Goal: Information Seeking & Learning: Learn about a topic

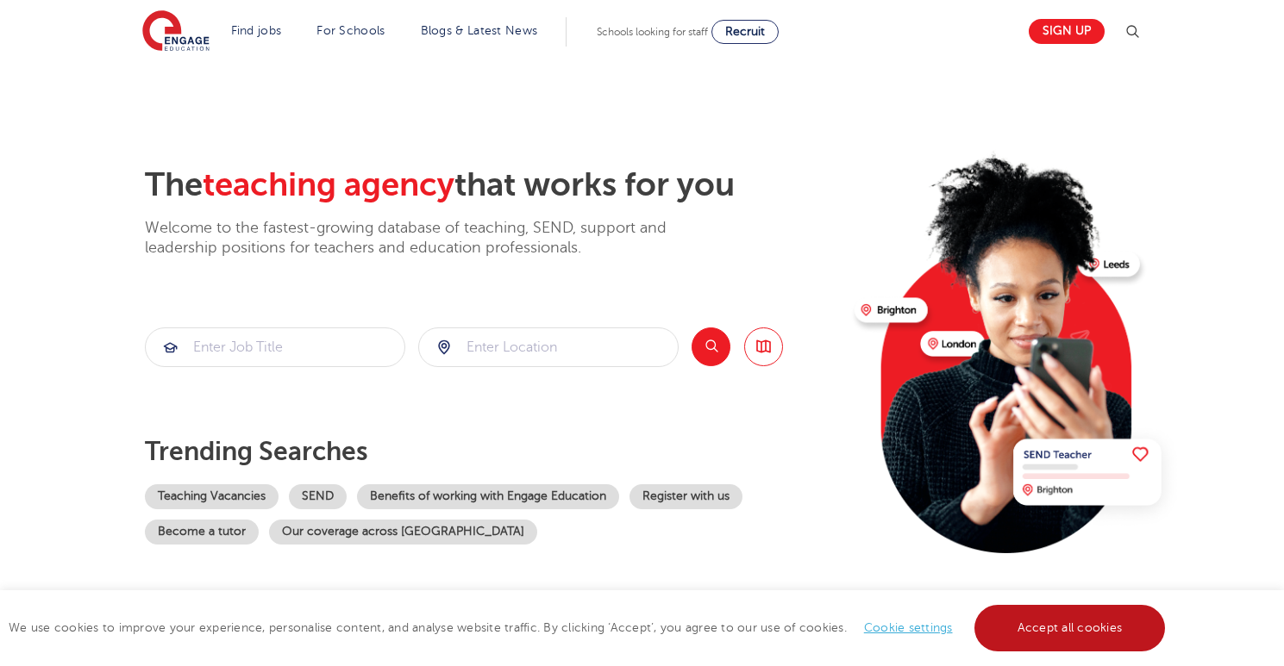
click at [1063, 609] on link "Accept all cookies" at bounding box center [1069, 628] width 191 height 47
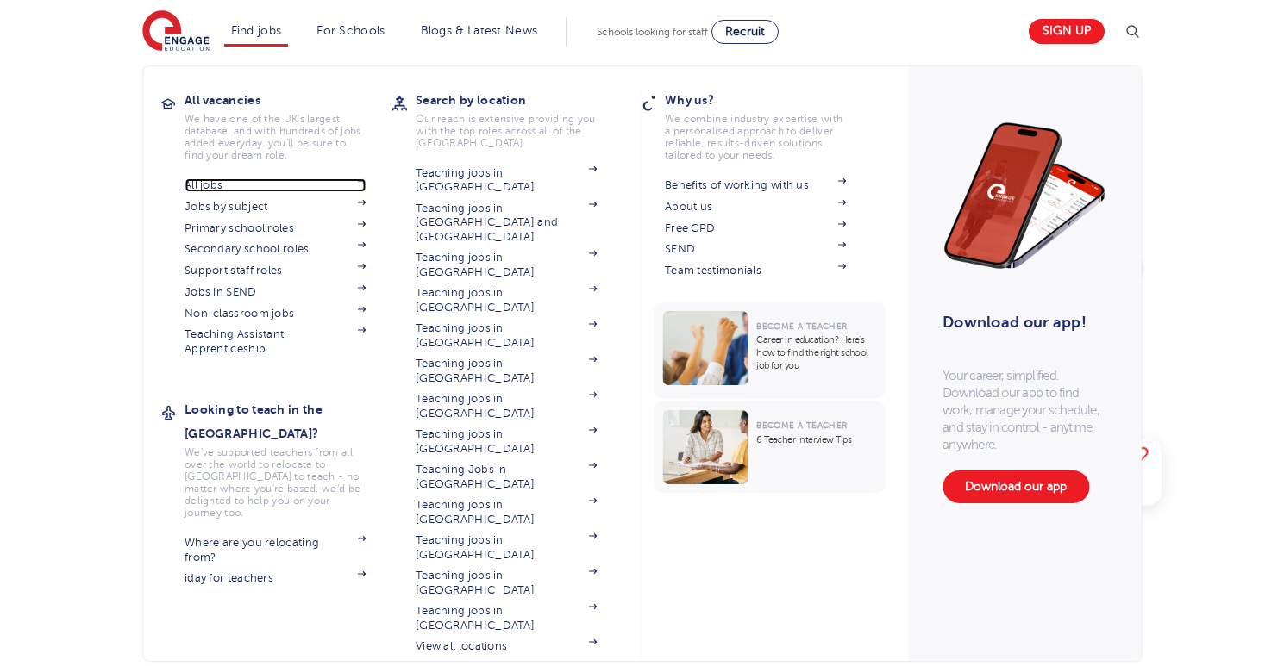
click at [234, 187] on link "All jobs" at bounding box center [274, 185] width 181 height 14
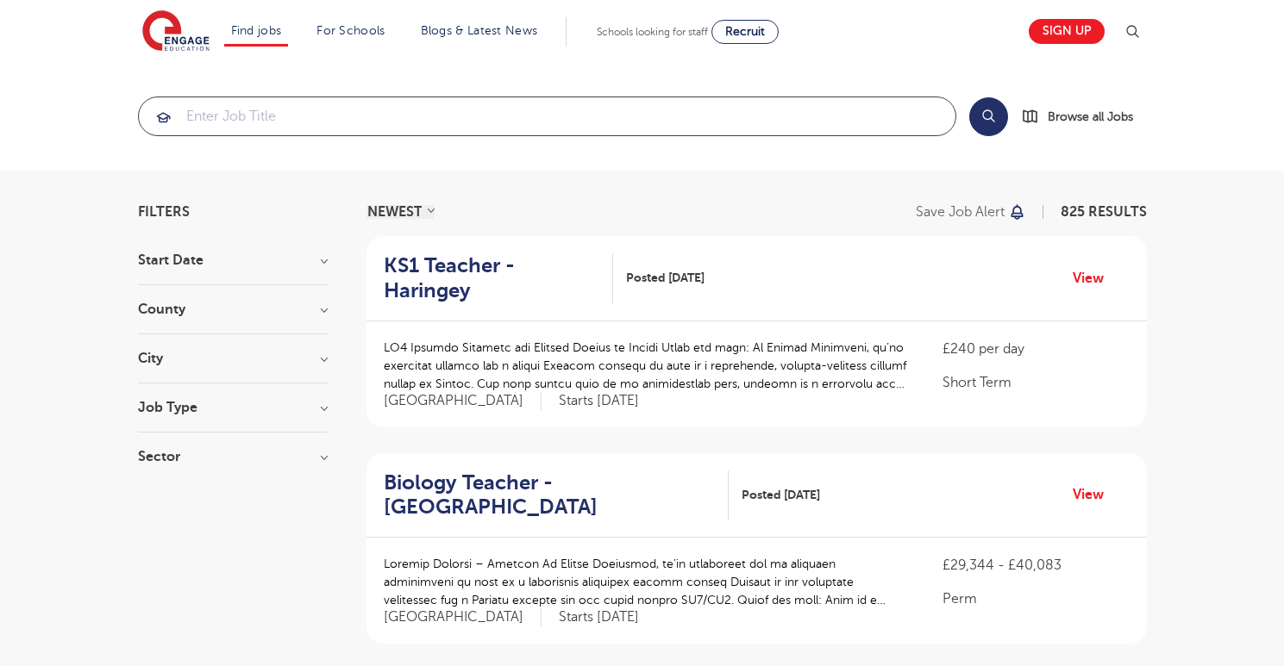
click at [428, 111] on input "search" at bounding box center [547, 116] width 816 height 38
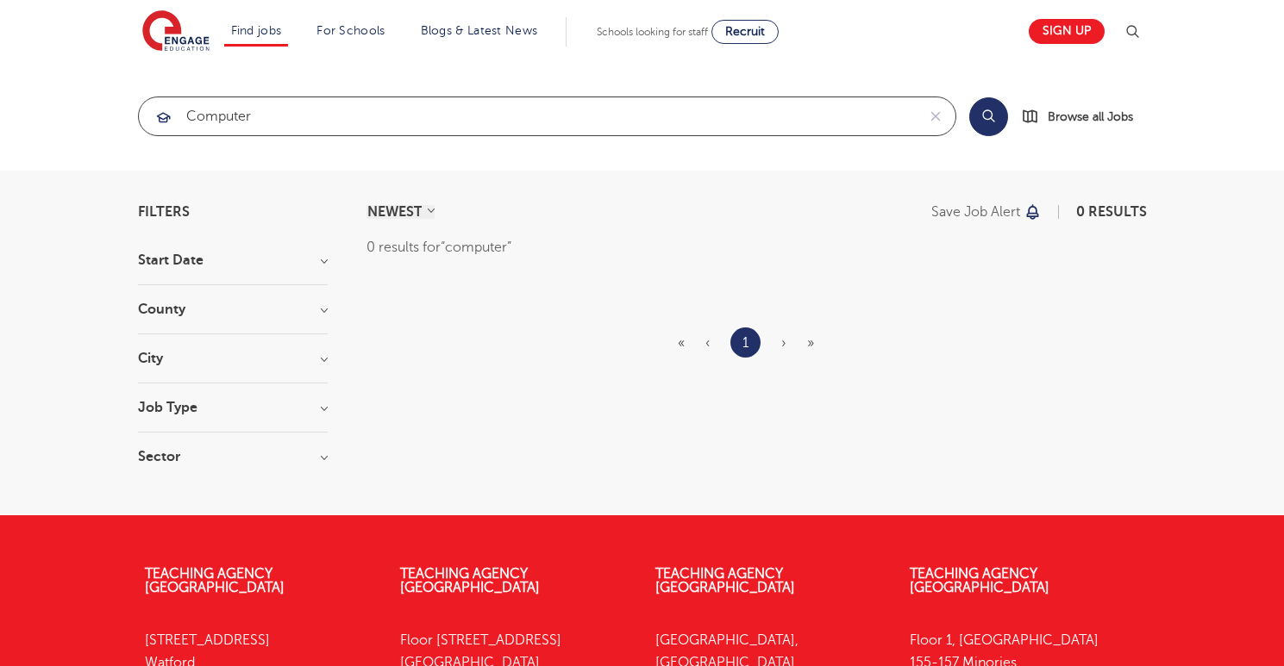
click button "Submit" at bounding box center [0, 0] width 0 height 0
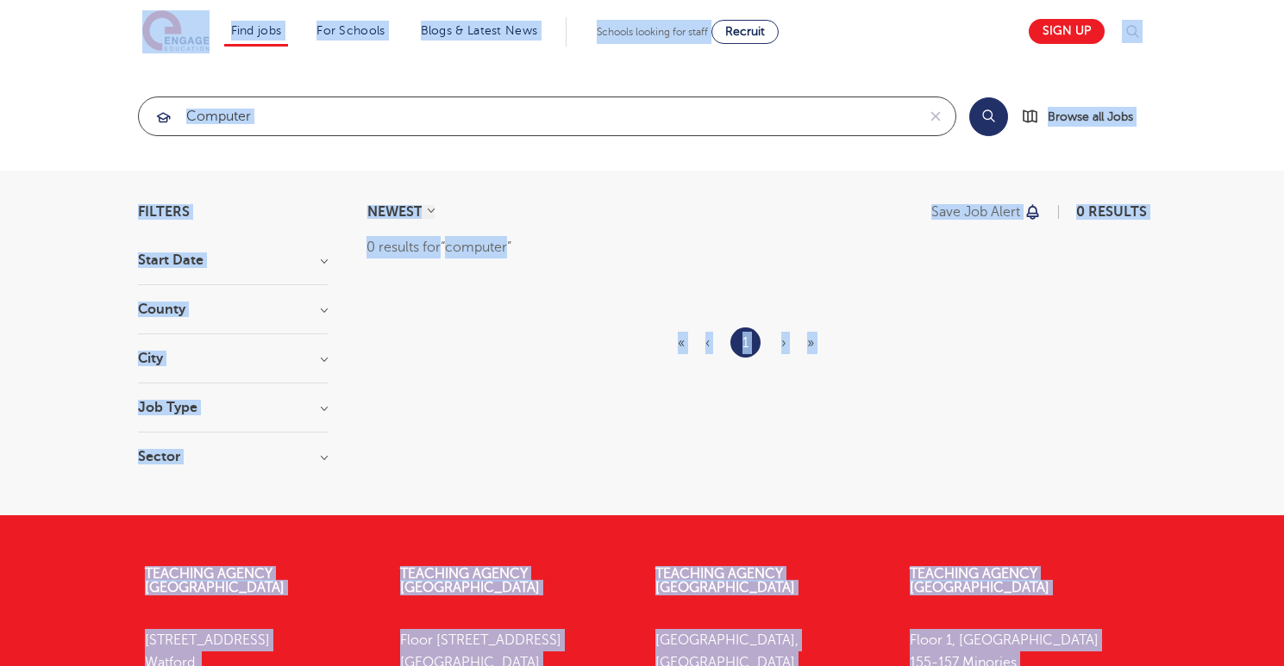
click at [424, 110] on input "computer" at bounding box center [527, 116] width 777 height 38
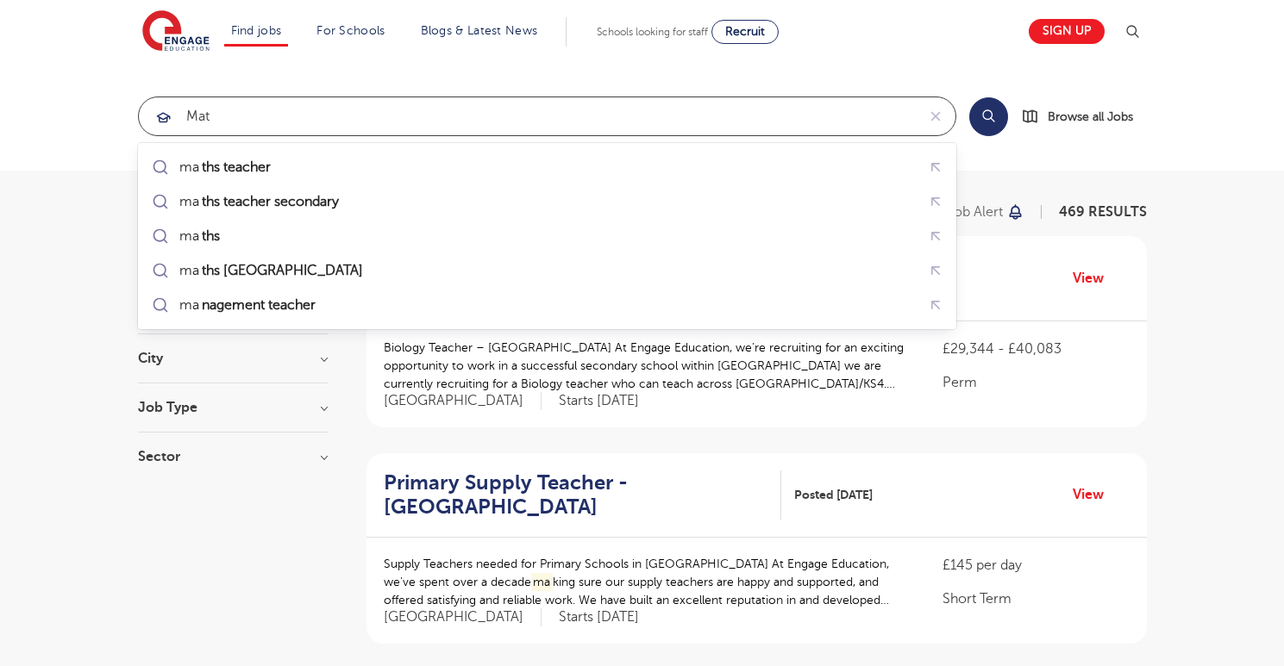
type input "math"
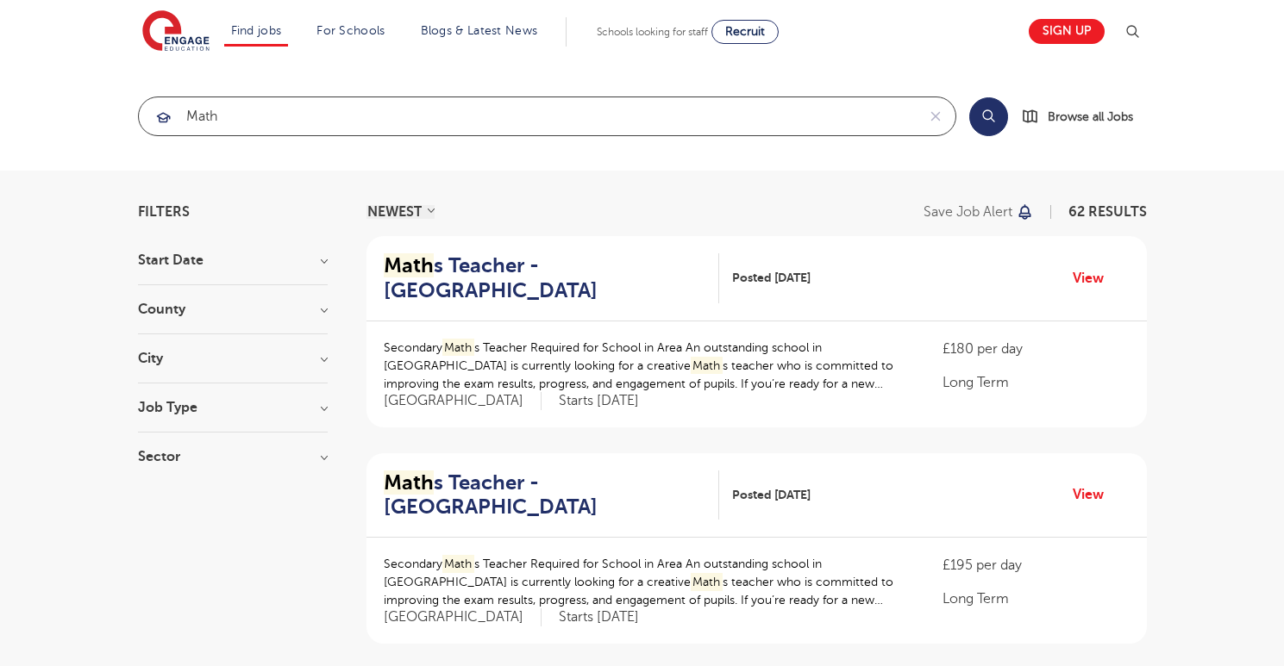
click at [294, 124] on input "math" at bounding box center [527, 116] width 777 height 38
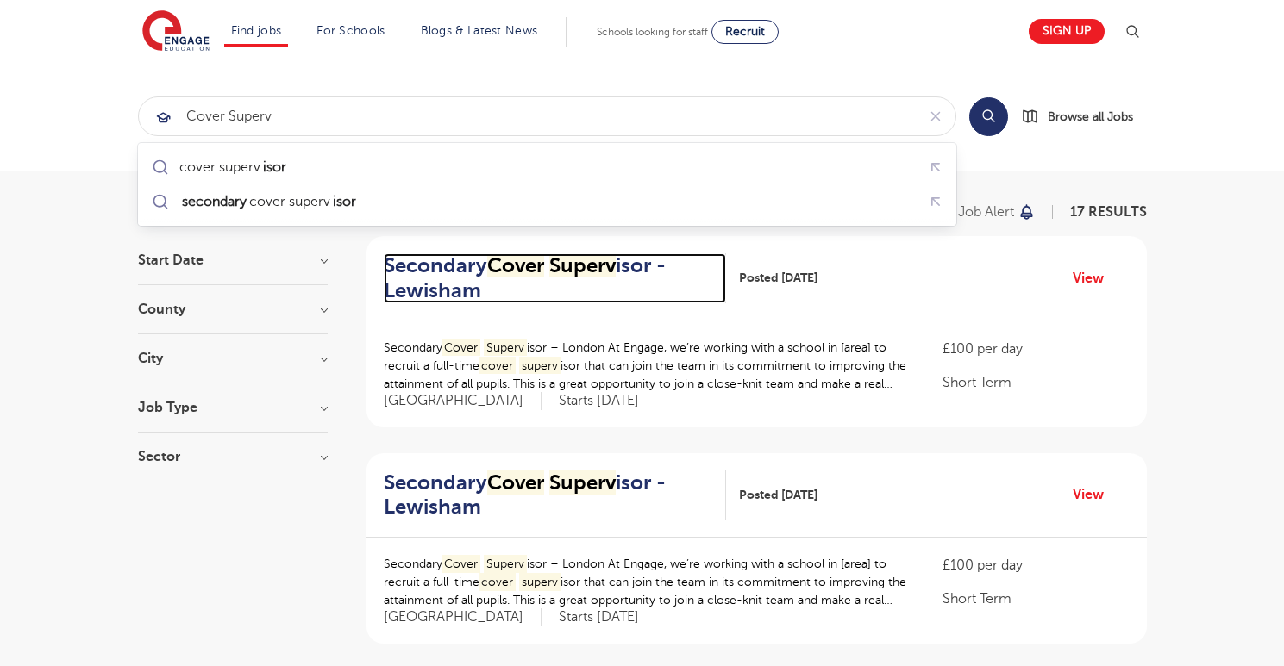
click at [585, 266] on mark "Superv" at bounding box center [582, 265] width 66 height 24
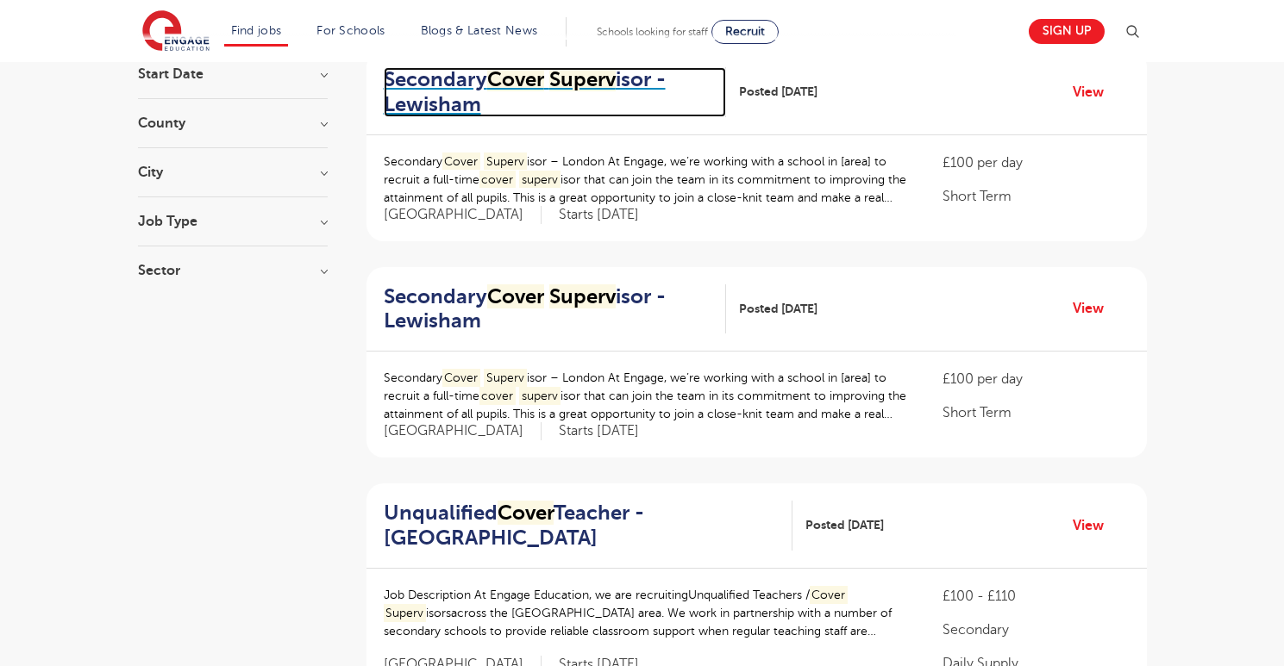
scroll to position [178, 0]
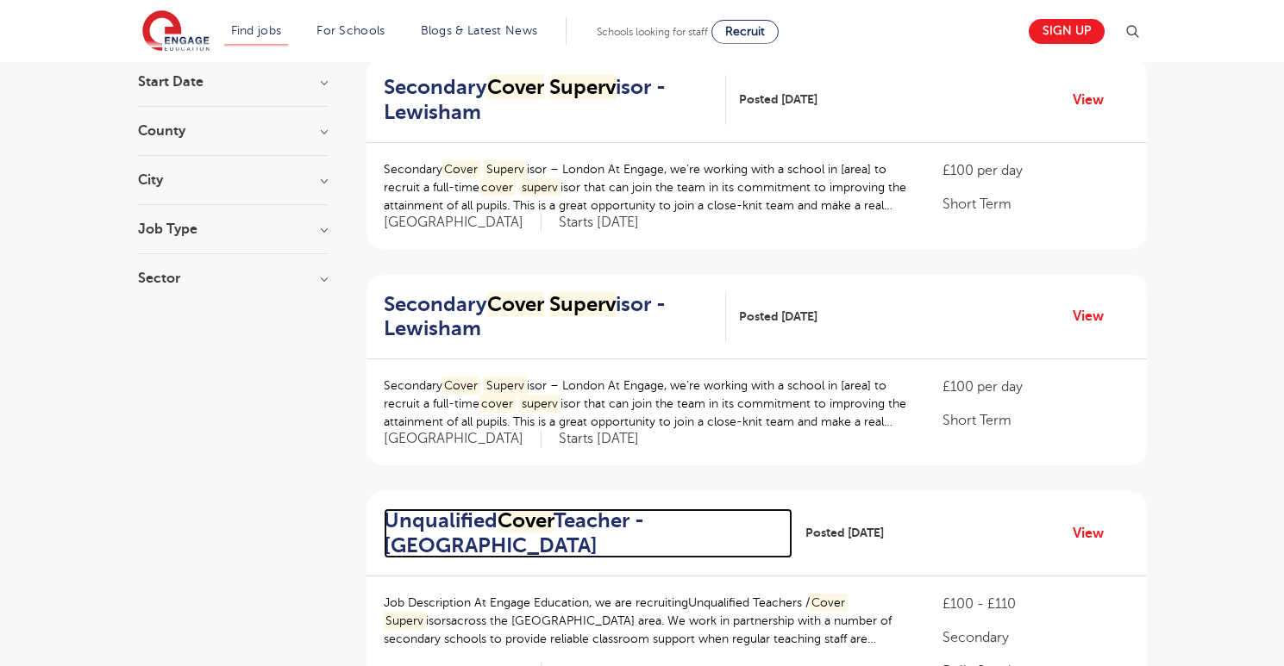
click at [577, 521] on h2 "Unqualified Cover Teacher - Leeds" at bounding box center [582, 534] width 396 height 50
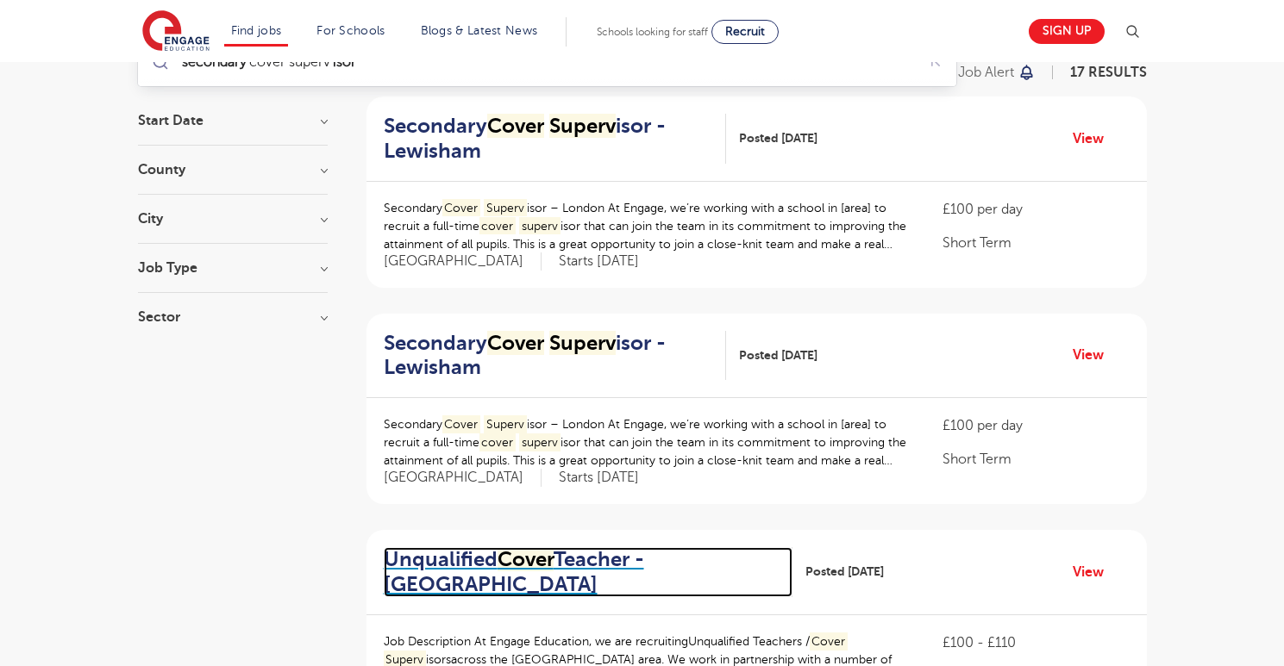
scroll to position [0, 0]
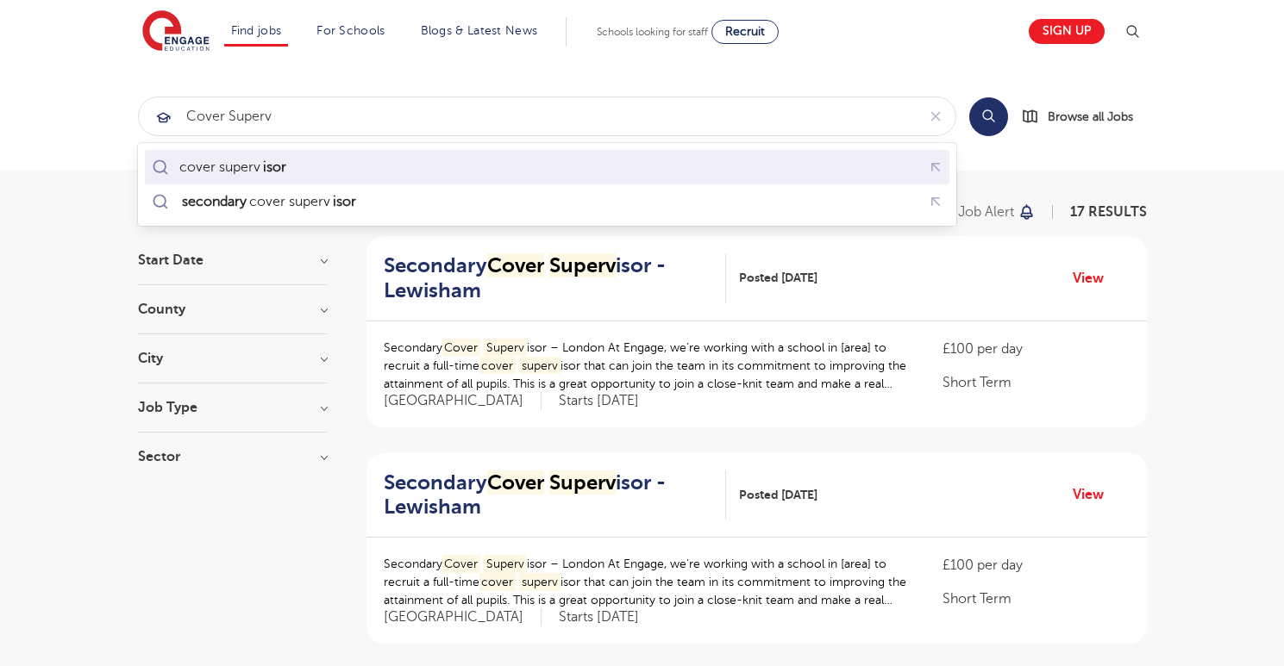
click at [326, 155] on div "cover superv isor" at bounding box center [546, 167] width 797 height 27
type input "cover supervisor"
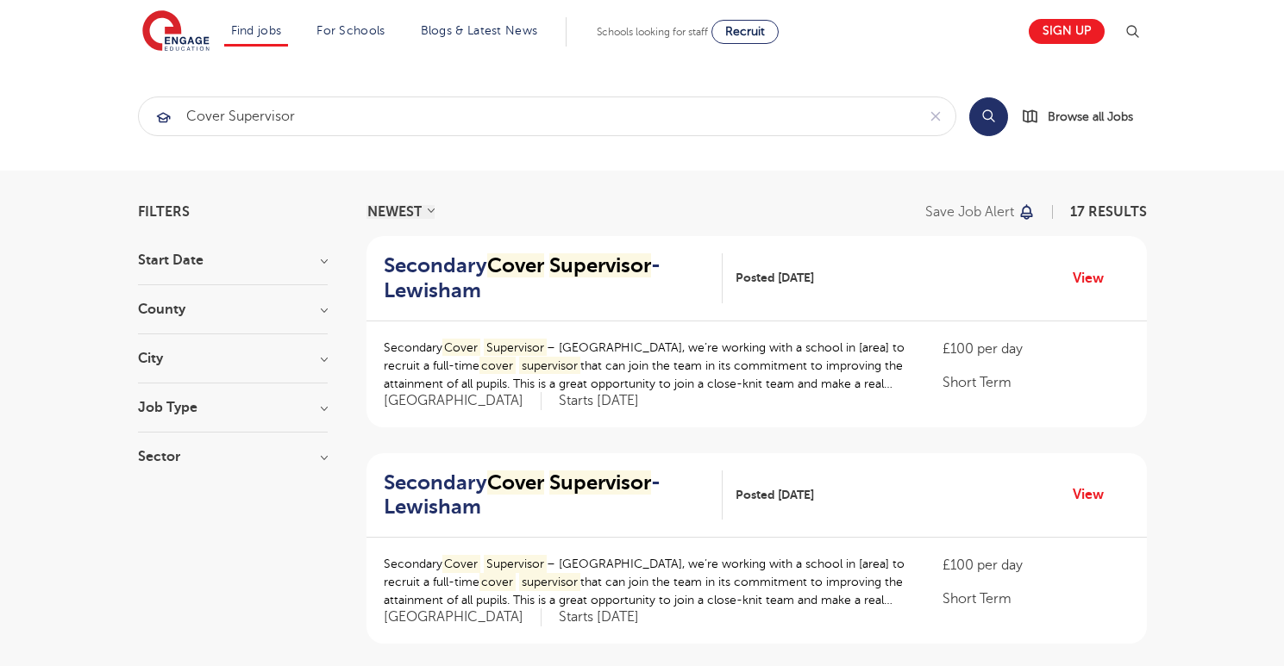
click at [198, 306] on h3 "County" at bounding box center [233, 310] width 190 height 14
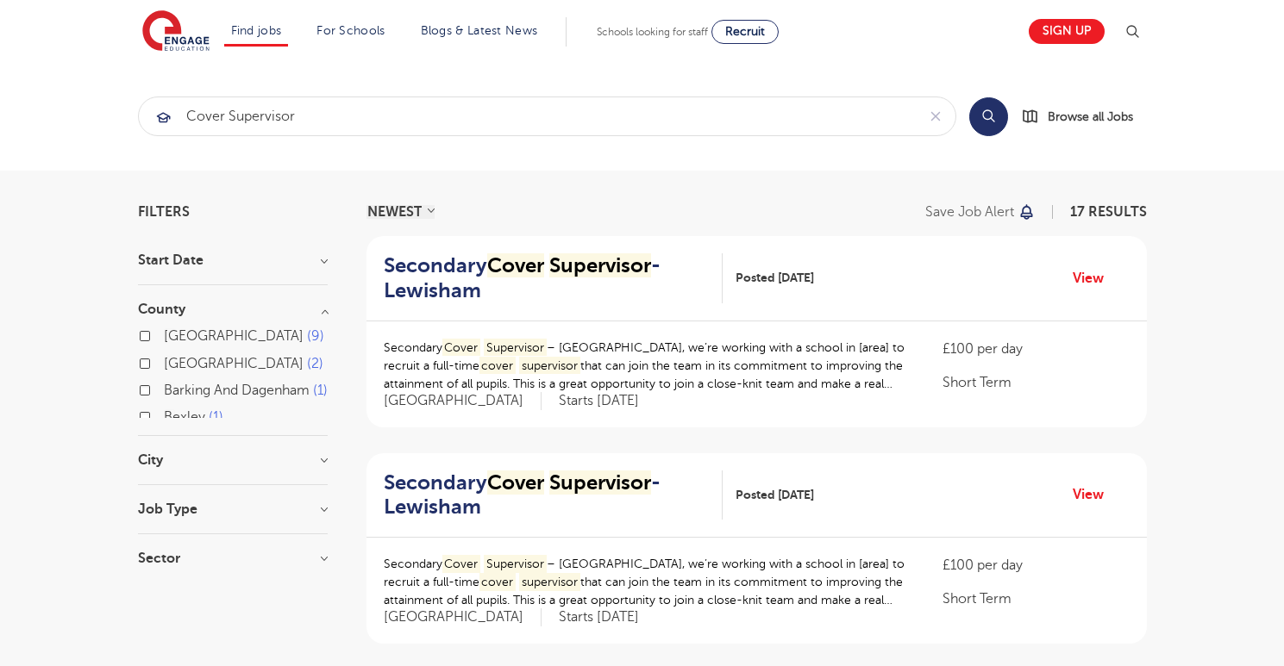
click at [195, 306] on h3 "County" at bounding box center [233, 310] width 190 height 14
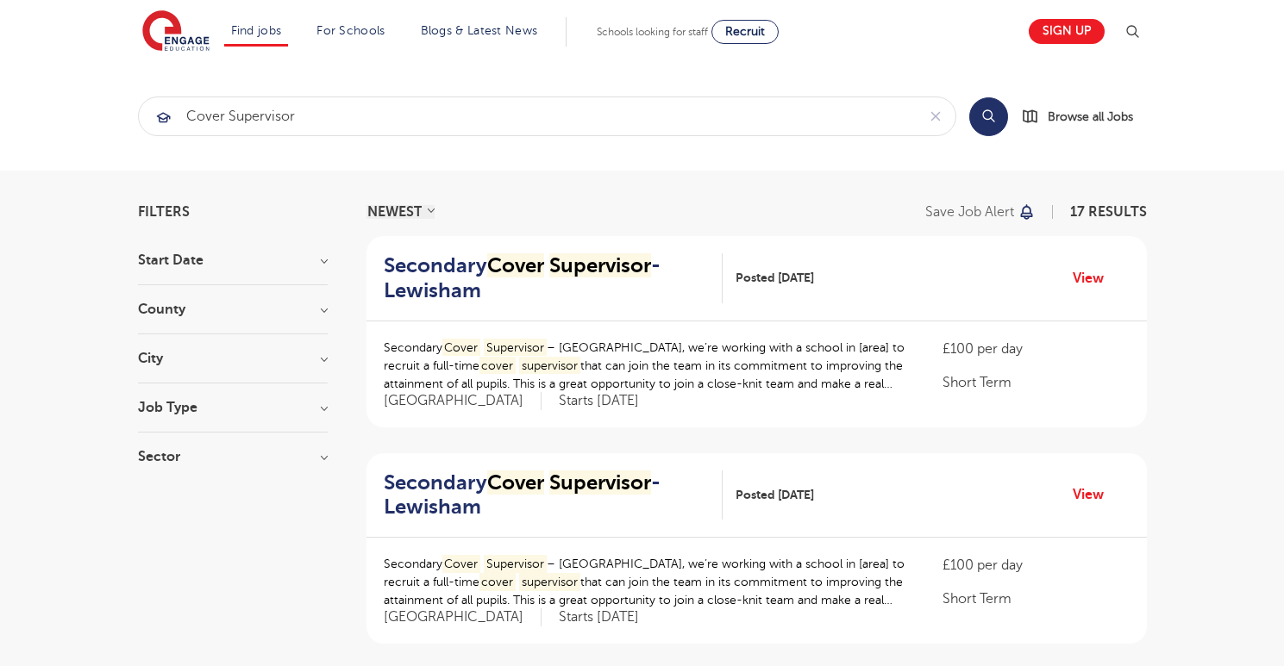
click at [204, 298] on section "Start Date September 8 Show more County London 9 Leeds 2 Barking And Dagenham 1…" at bounding box center [233, 367] width 190 height 228
click at [203, 357] on h3 "City" at bounding box center [233, 359] width 190 height 14
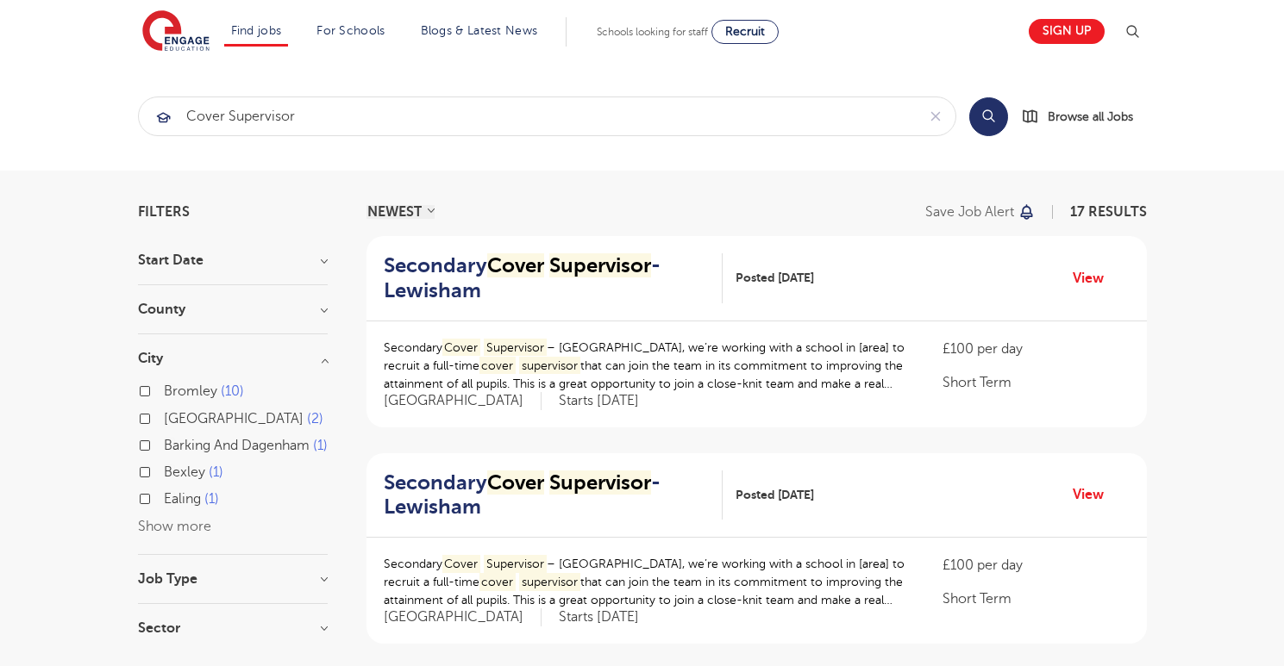
click at [202, 356] on h3 "City" at bounding box center [233, 359] width 190 height 14
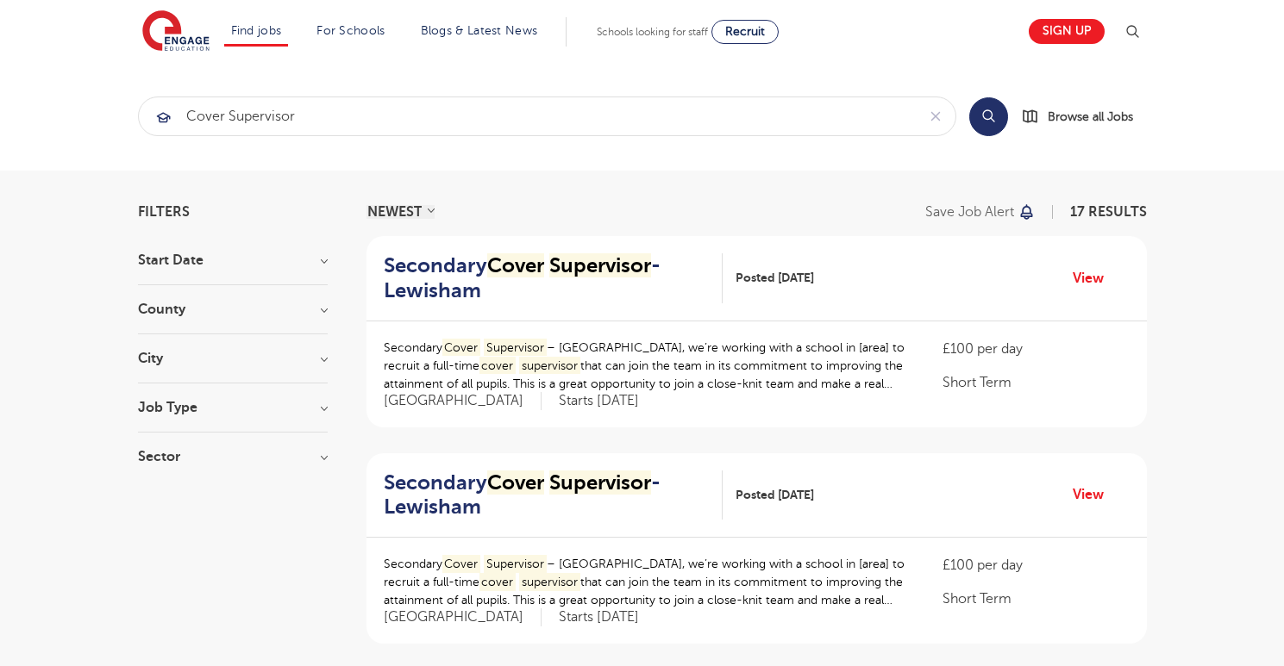
click at [202, 356] on h3 "City" at bounding box center [233, 359] width 190 height 14
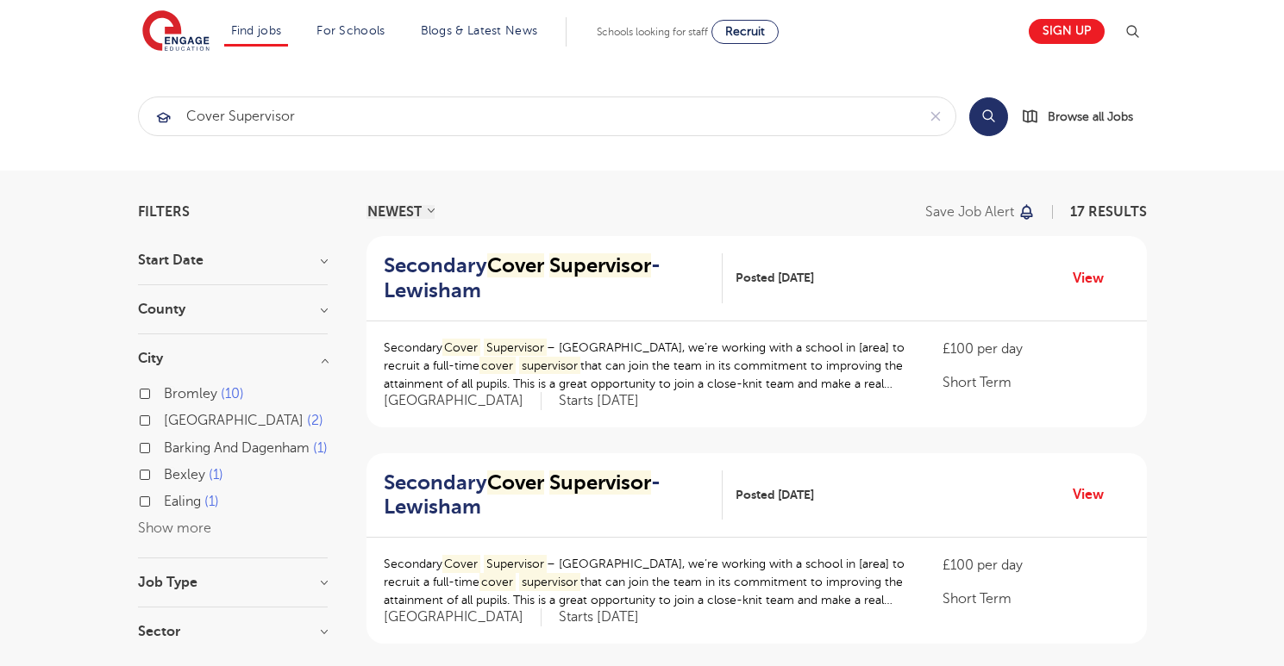
click at [202, 356] on h3 "City" at bounding box center [233, 359] width 190 height 14
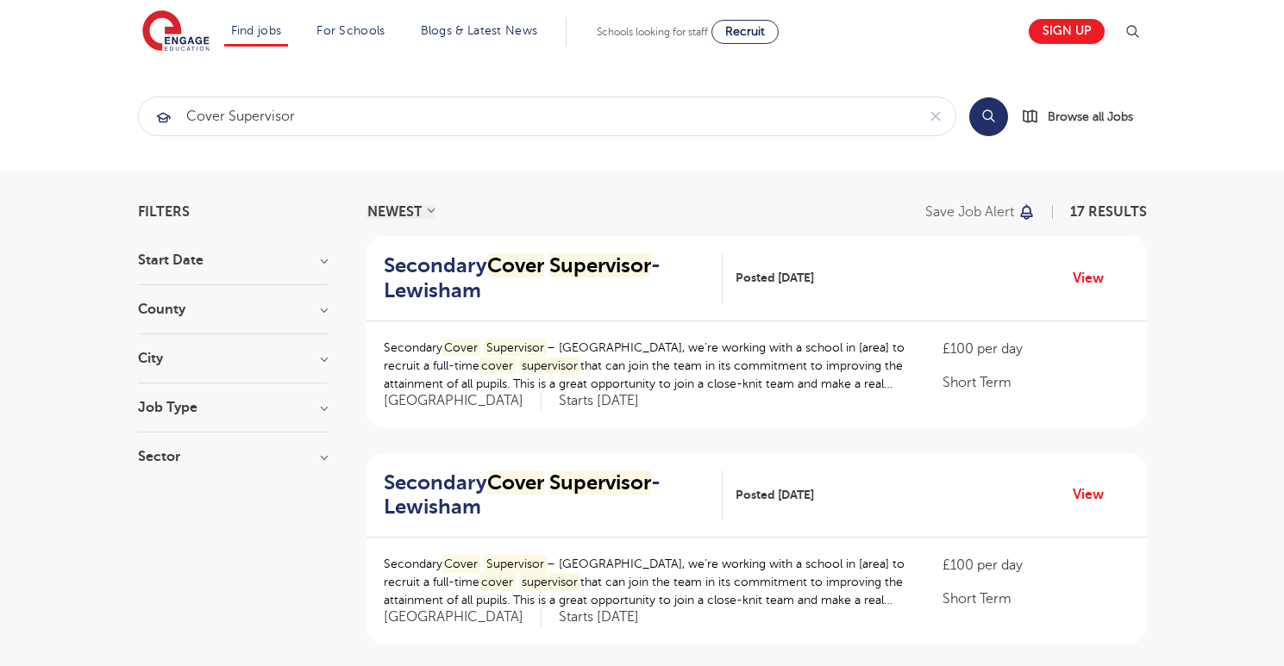
click at [193, 361] on h3 "City" at bounding box center [233, 359] width 190 height 14
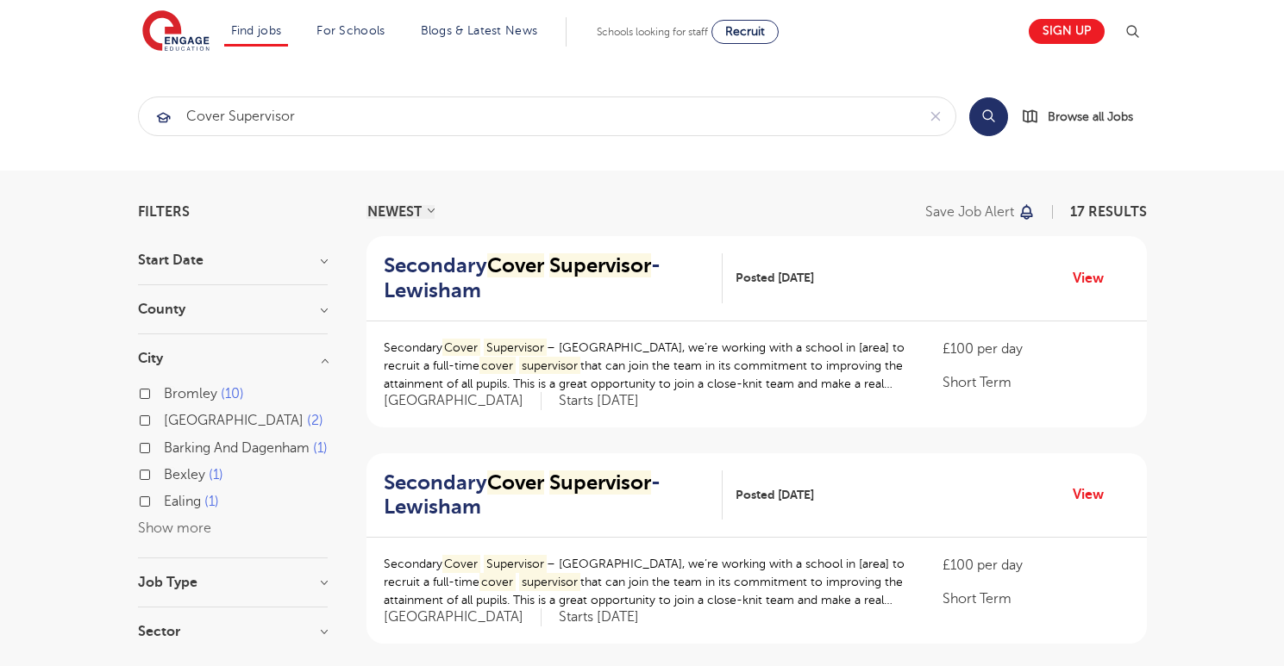
click at [178, 536] on button "Show more" at bounding box center [174, 529] width 73 height 16
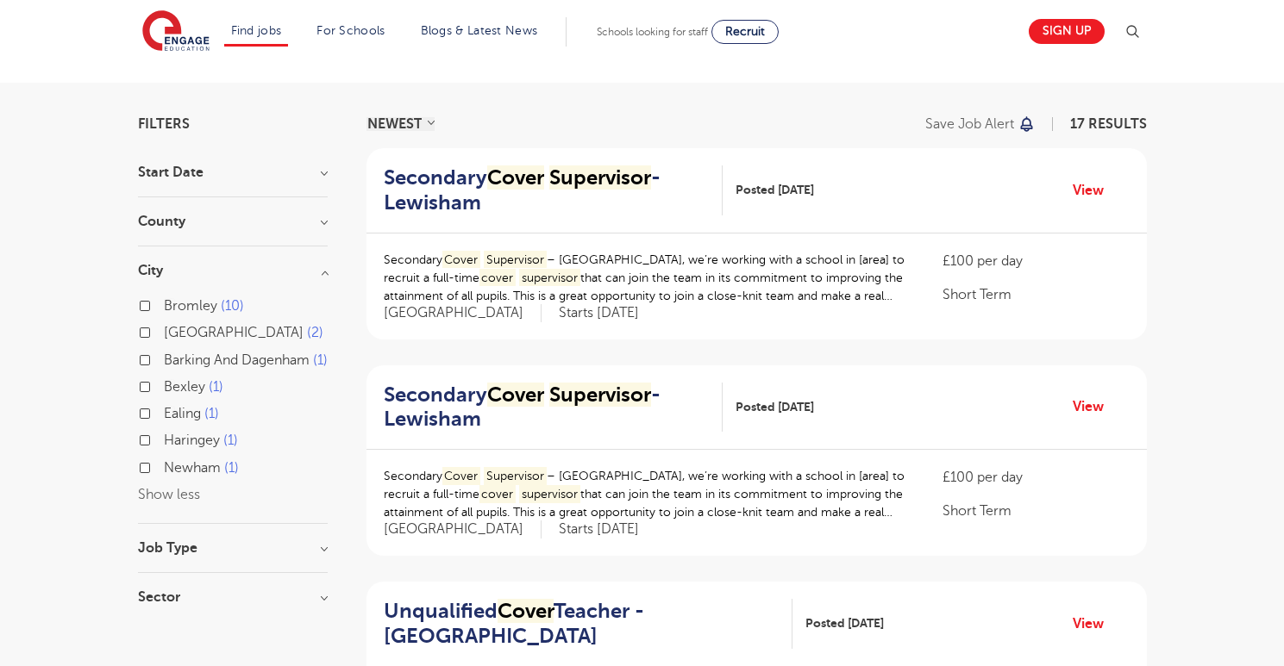
scroll to position [89, 0]
click at [164, 478] on label "Newham 1" at bounding box center [201, 467] width 75 height 22
click at [164, 471] on input "Newham 1" at bounding box center [169, 464] width 11 height 11
checkbox input "true"
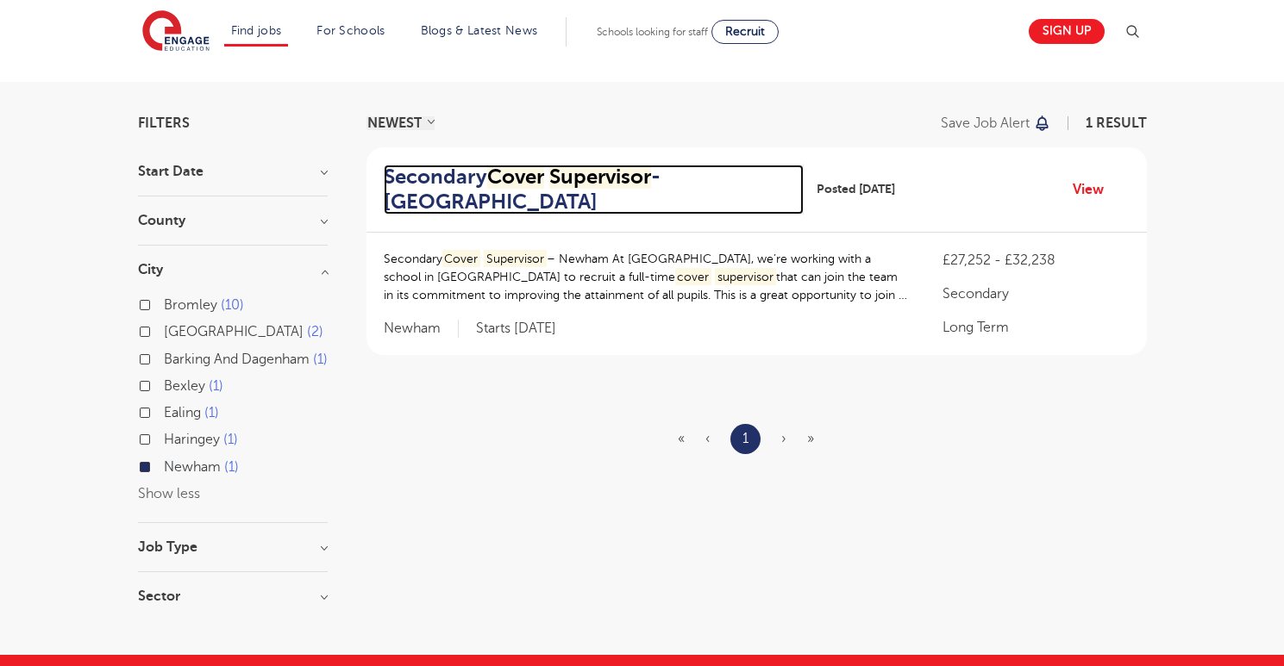
click at [561, 172] on mark "Supervisor" at bounding box center [600, 177] width 102 height 24
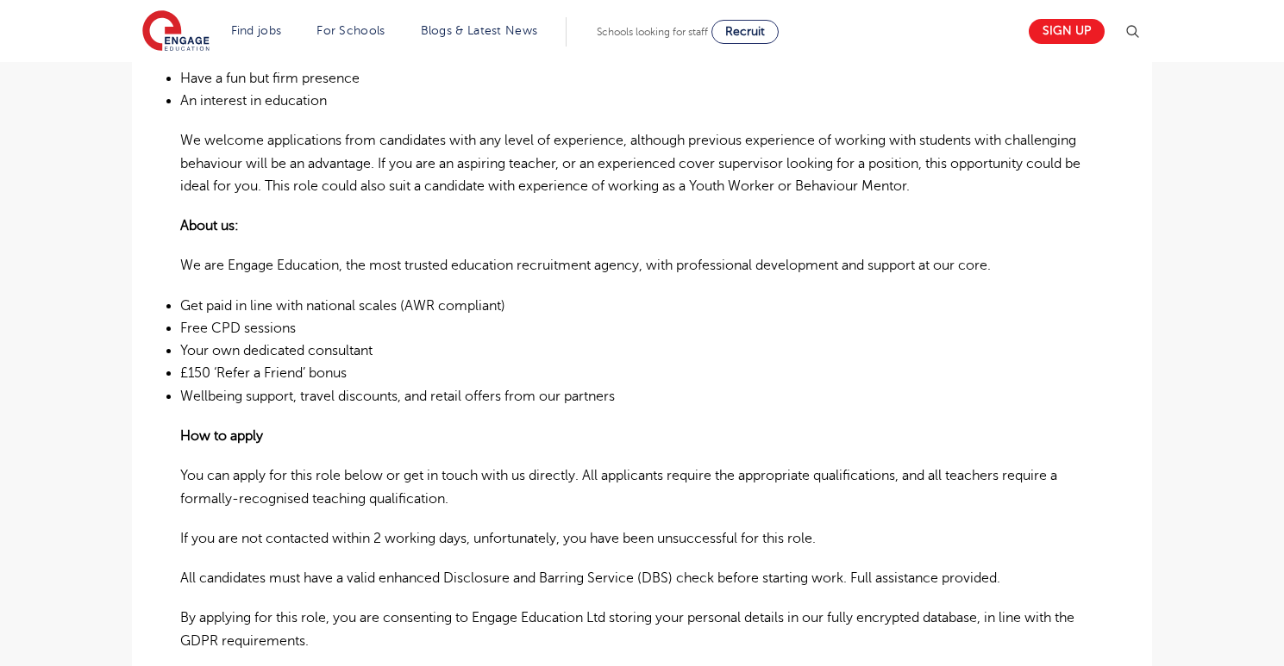
scroll to position [615, 0]
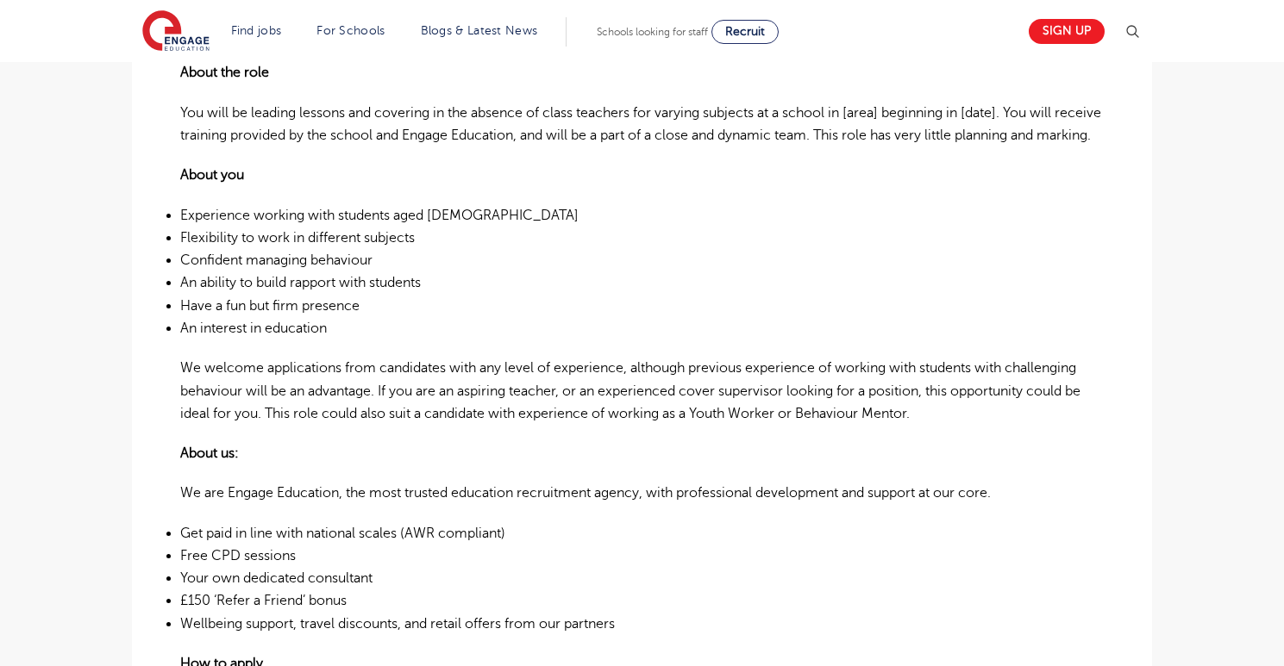
click at [798, 390] on p "We welcome applications from candidates with any level of experience, although …" at bounding box center [641, 391] width 923 height 68
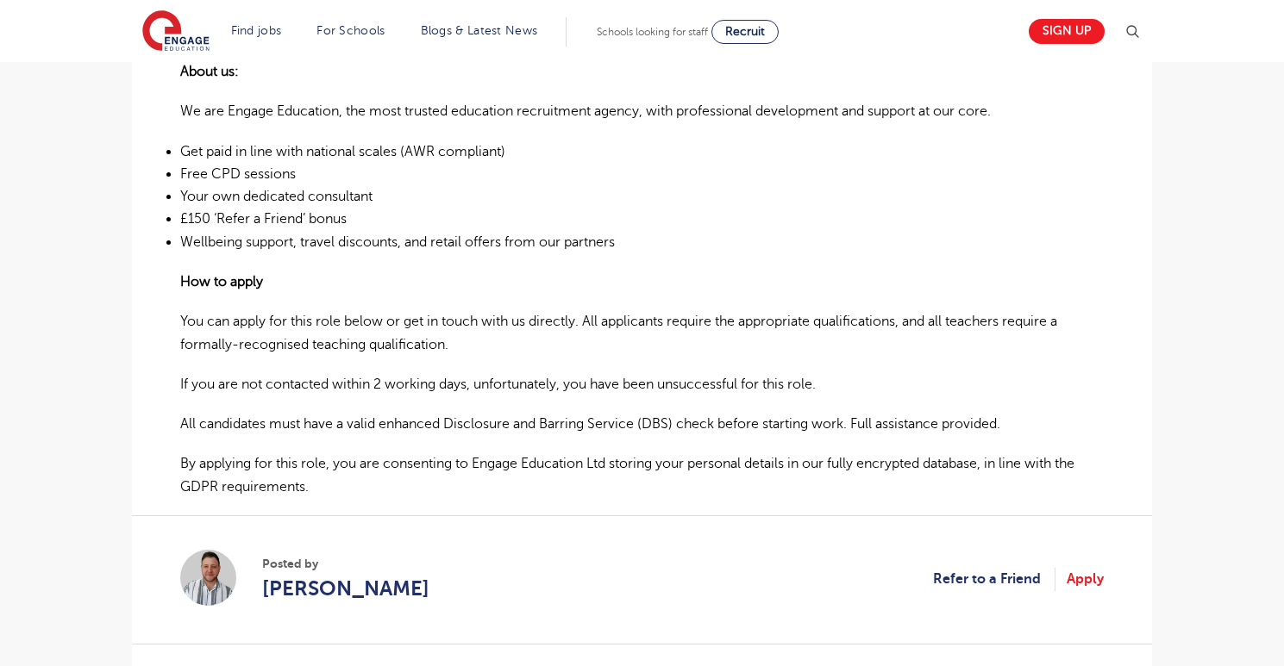
scroll to position [991, 0]
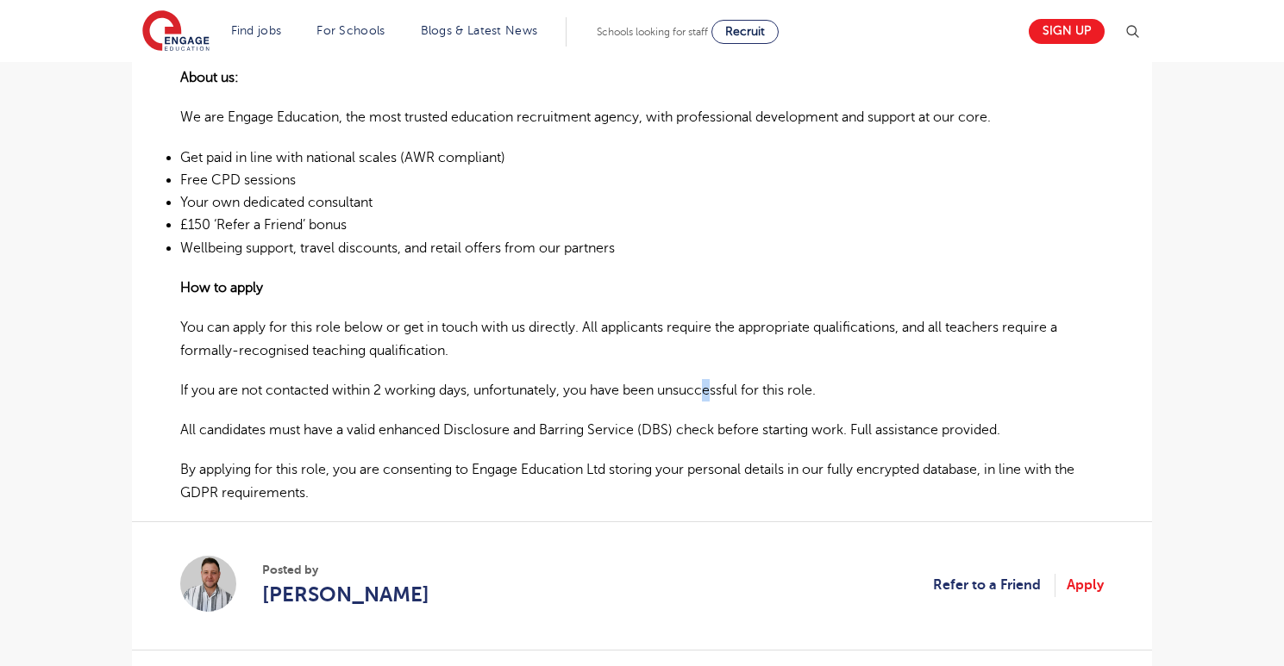
click at [715, 379] on p "If you are not contacted within 2 working days, unfortunately, you have been un…" at bounding box center [641, 390] width 923 height 22
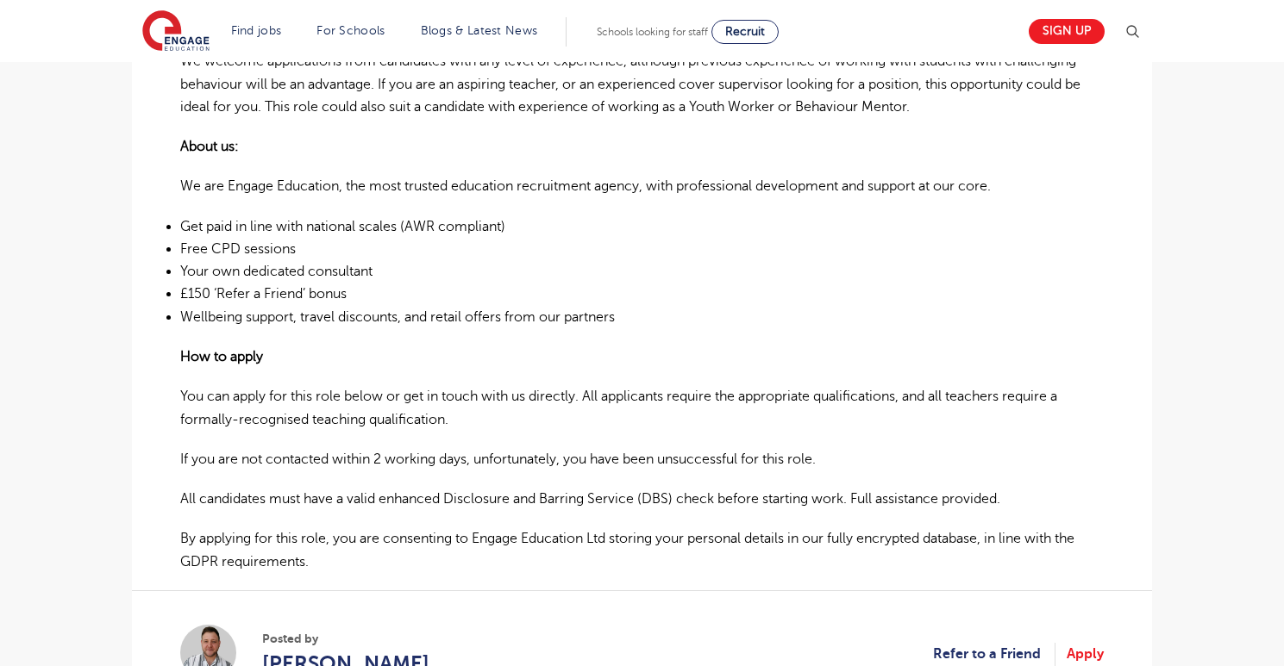
scroll to position [888, 0]
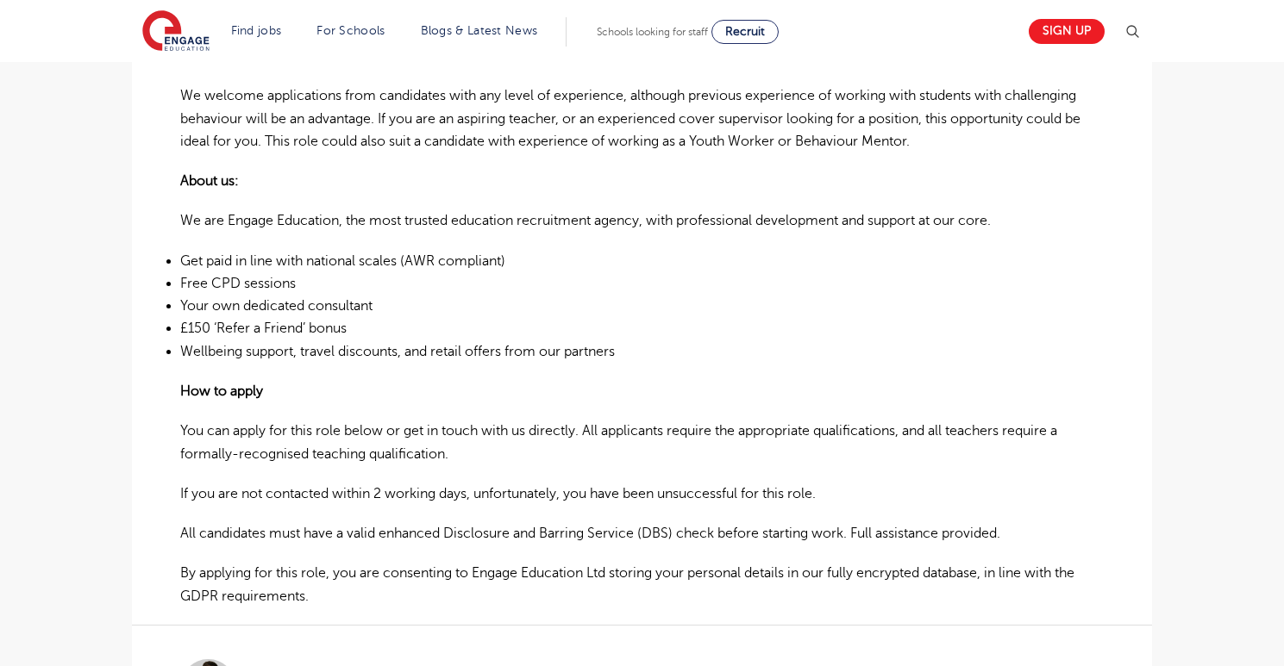
click at [873, 420] on p "You can apply for this role below or get in touch with us directly. All applica…" at bounding box center [641, 443] width 923 height 46
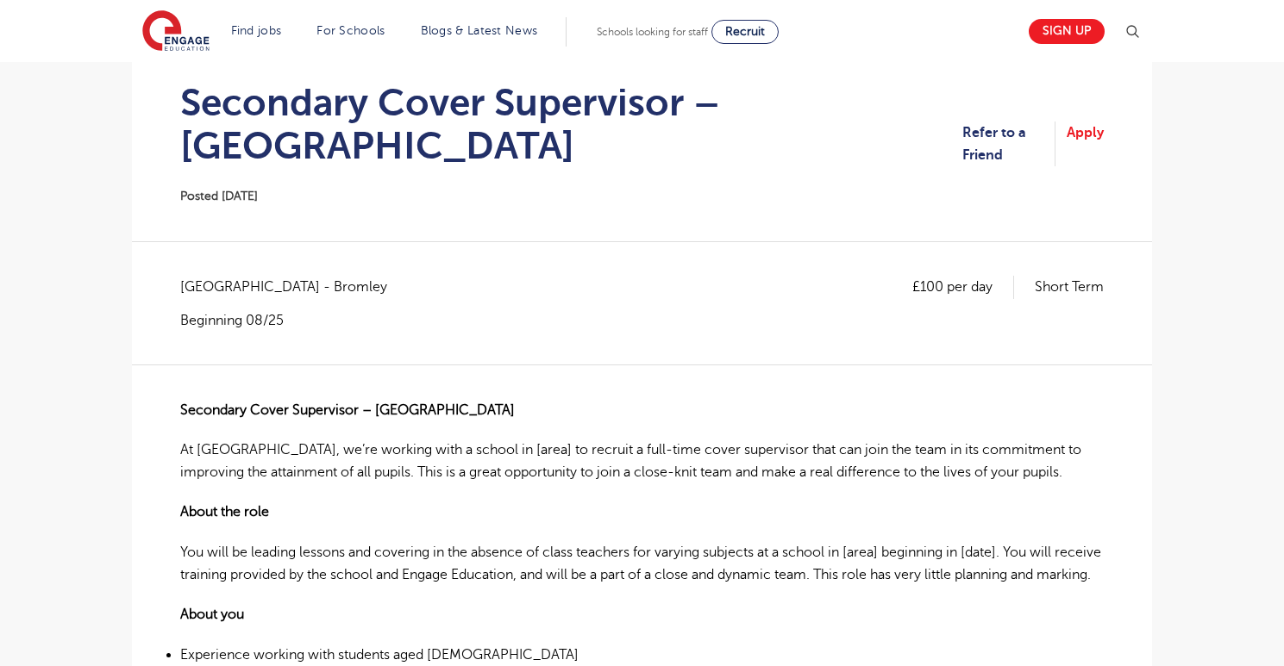
scroll to position [0, 0]
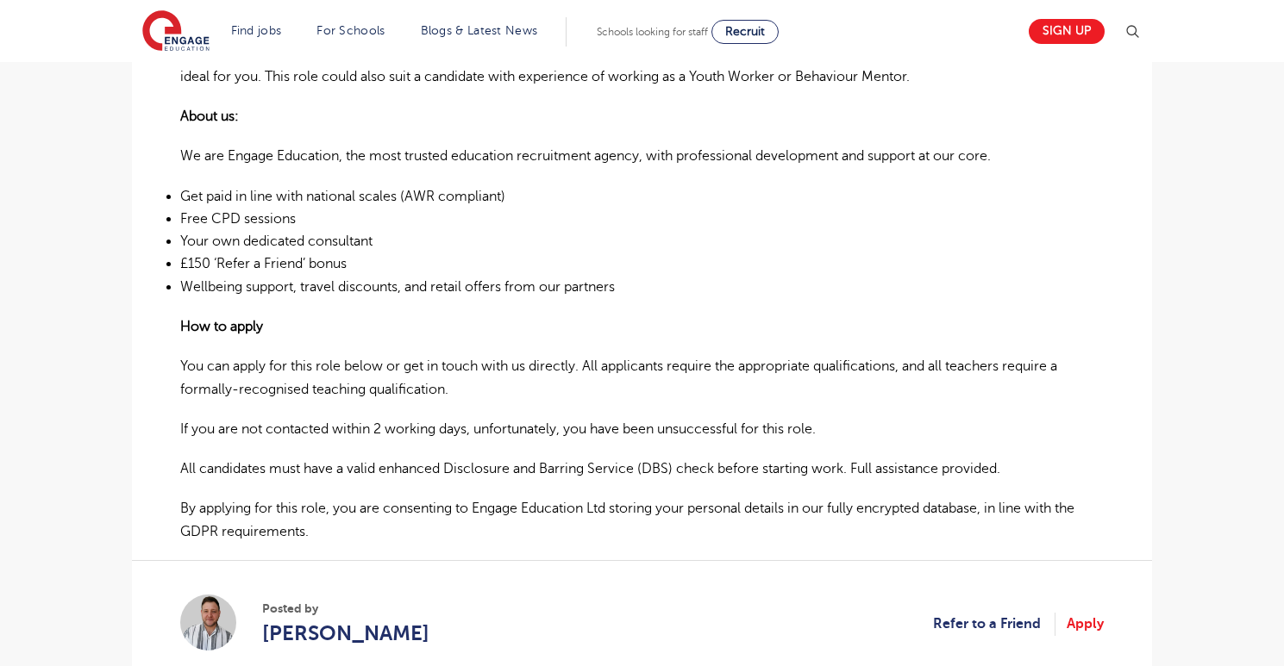
click at [706, 393] on div "Secondary Cover Supervisor – London At Engage, we’re working with a school in […" at bounding box center [641, 65] width 923 height 955
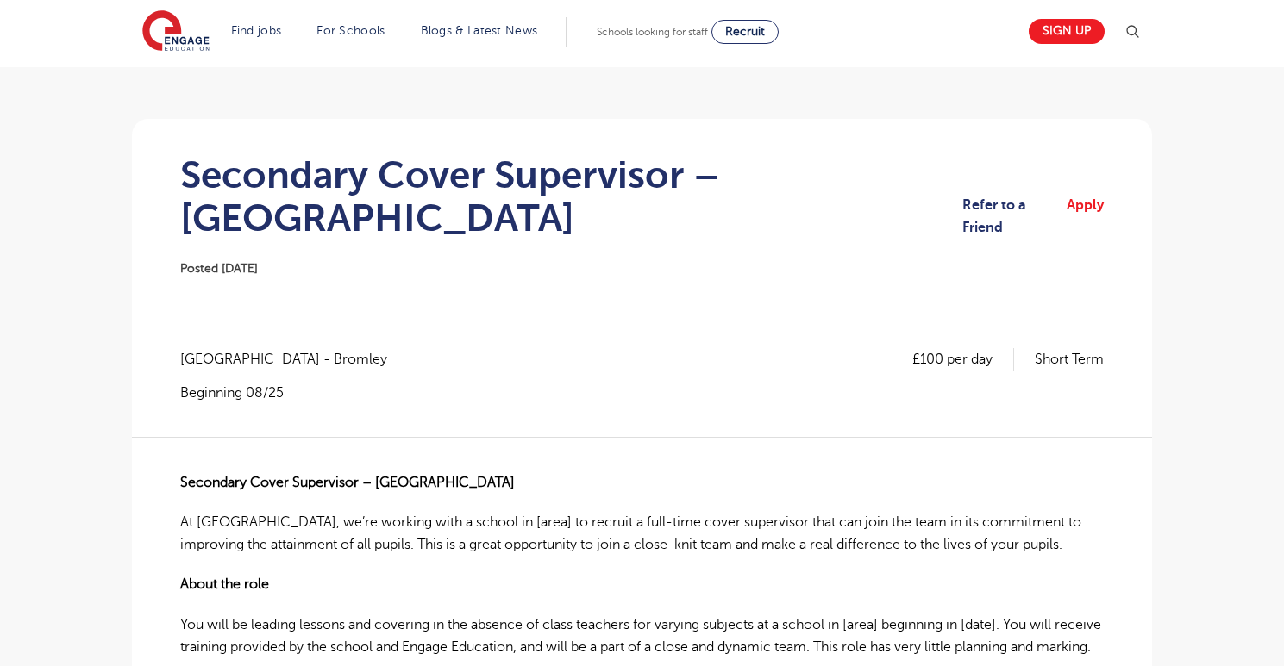
scroll to position [138, 0]
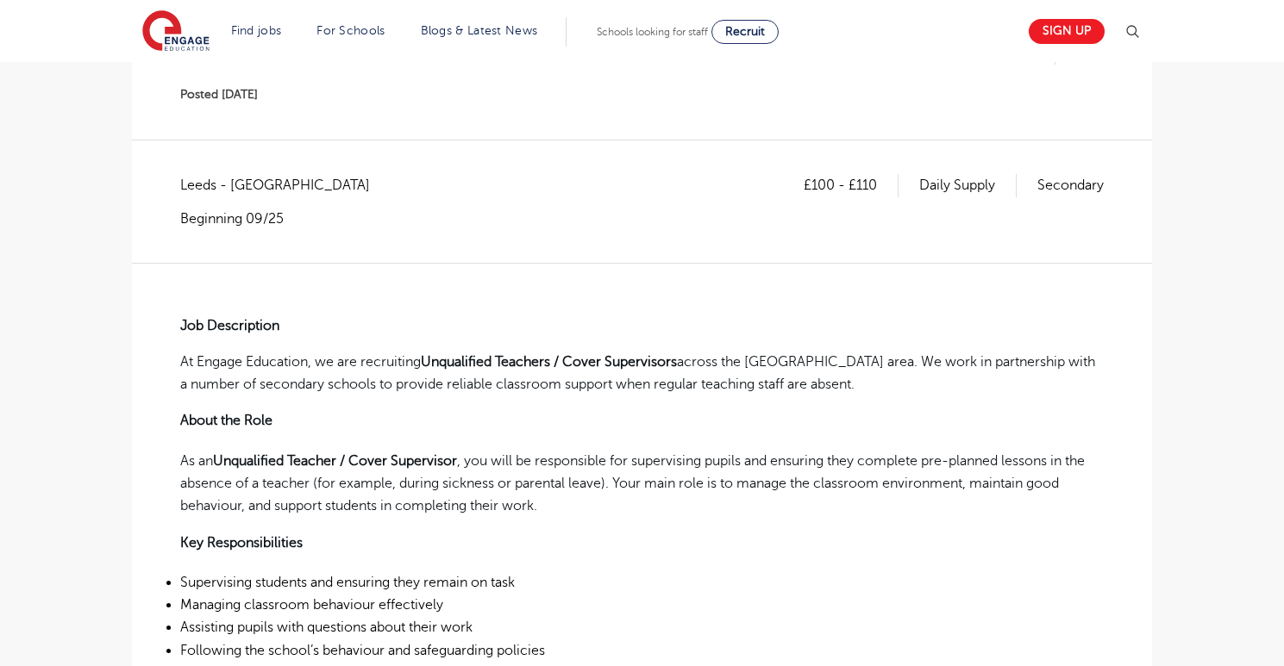
scroll to position [617, 0]
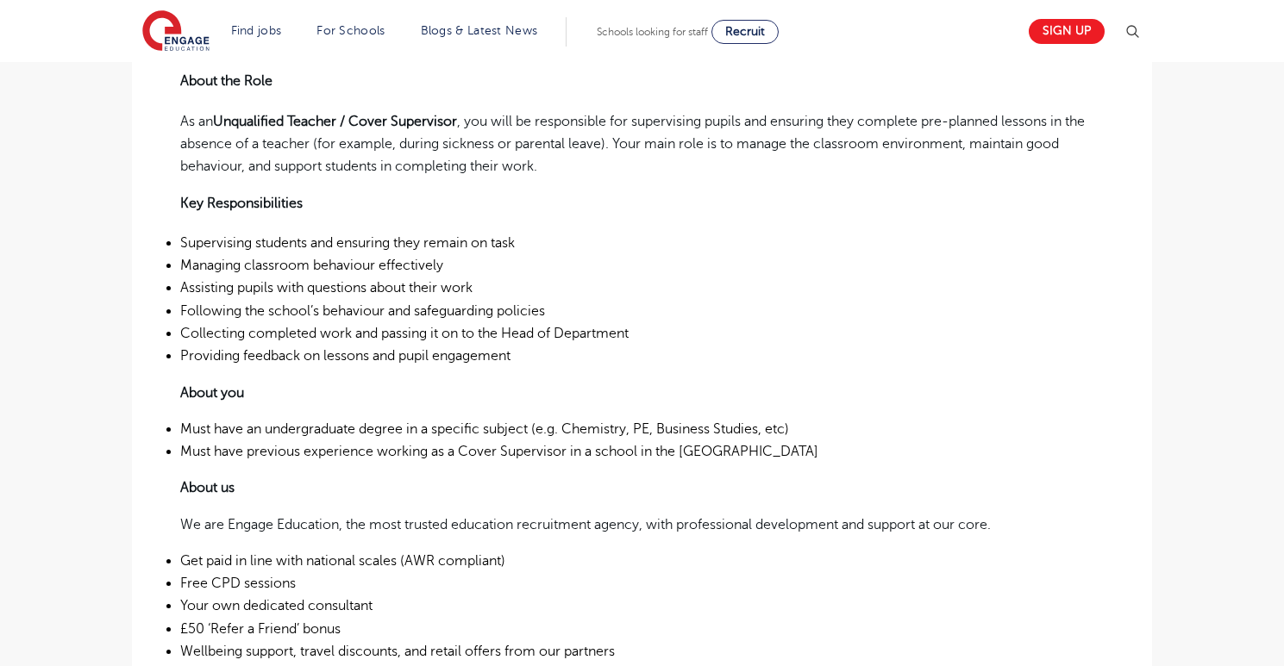
click at [644, 422] on div "Job Description At Engage Education, we are recruiting Unqualified Teachers / C…" at bounding box center [641, 407] width 923 height 968
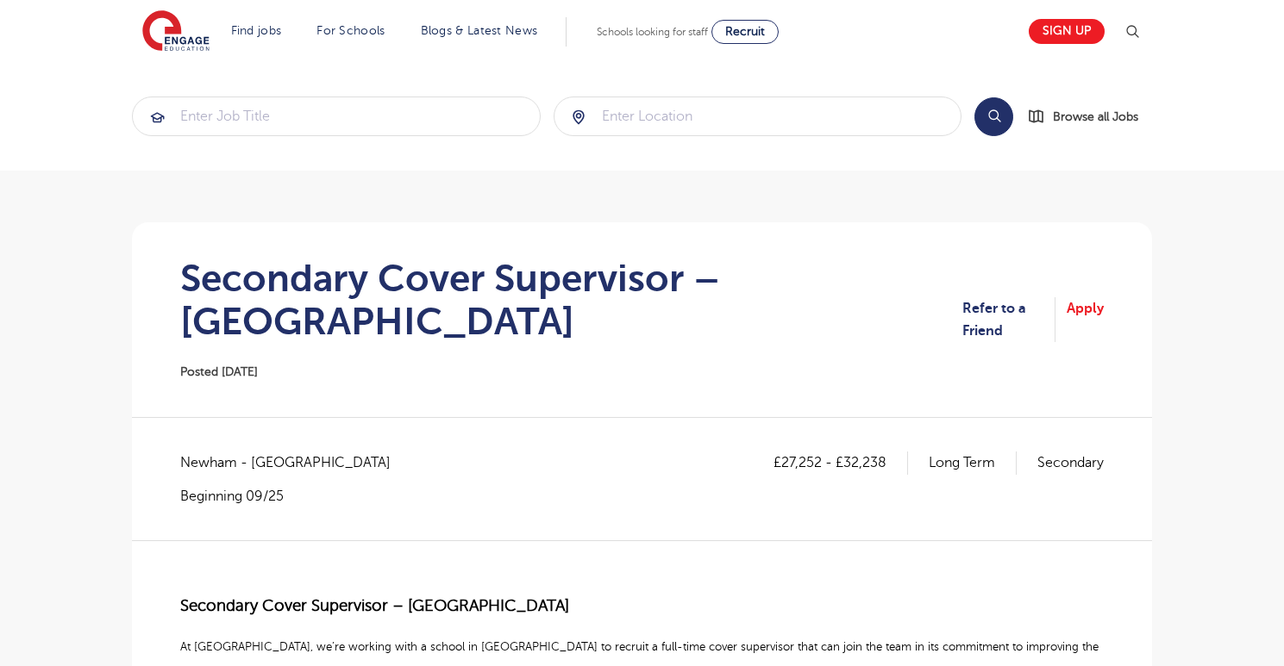
click at [788, 452] on div "£27,252 - £32,238 Long Term Secondary" at bounding box center [938, 478] width 330 height 53
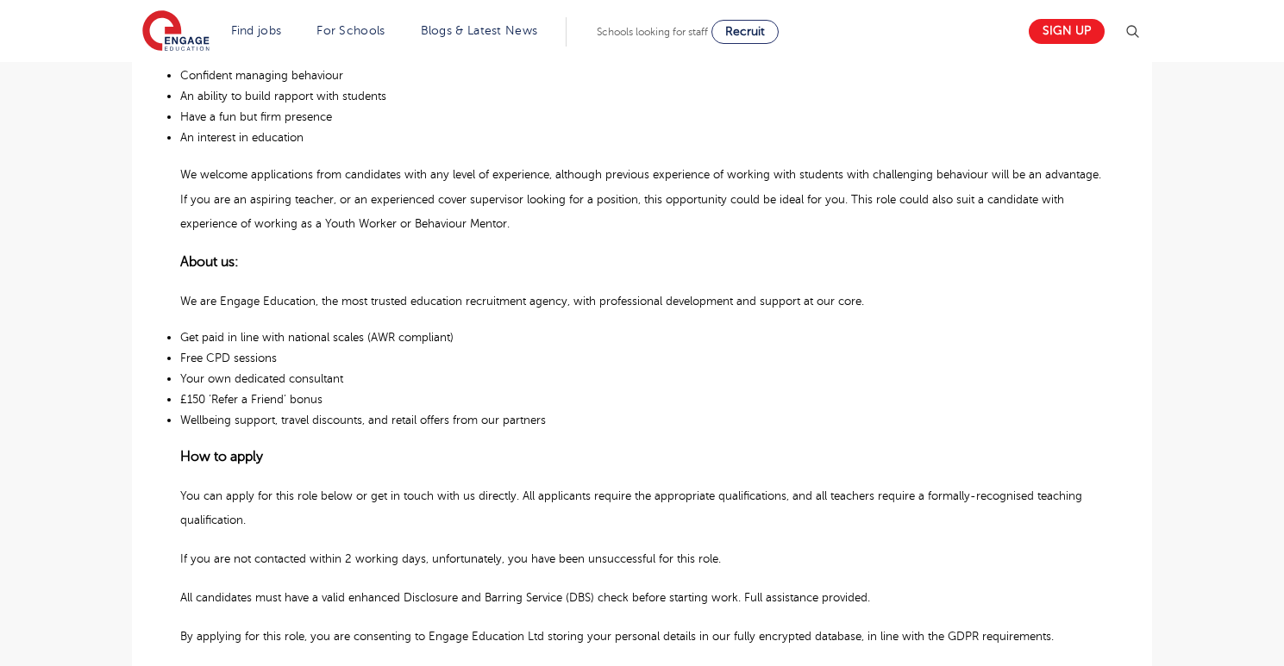
scroll to position [814, 0]
